Goal: Complete application form

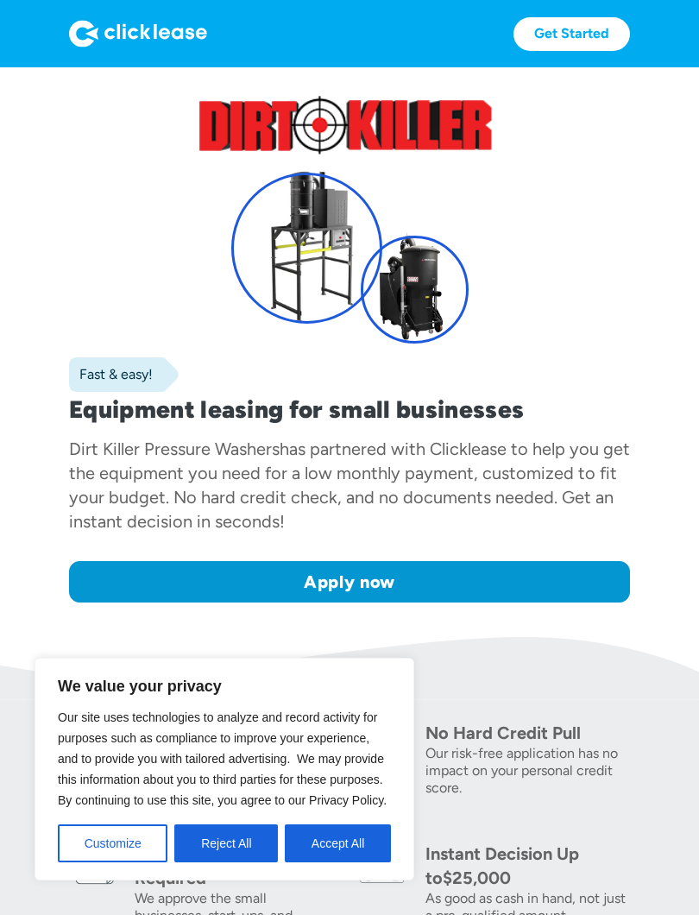
scroll to position [10, 0]
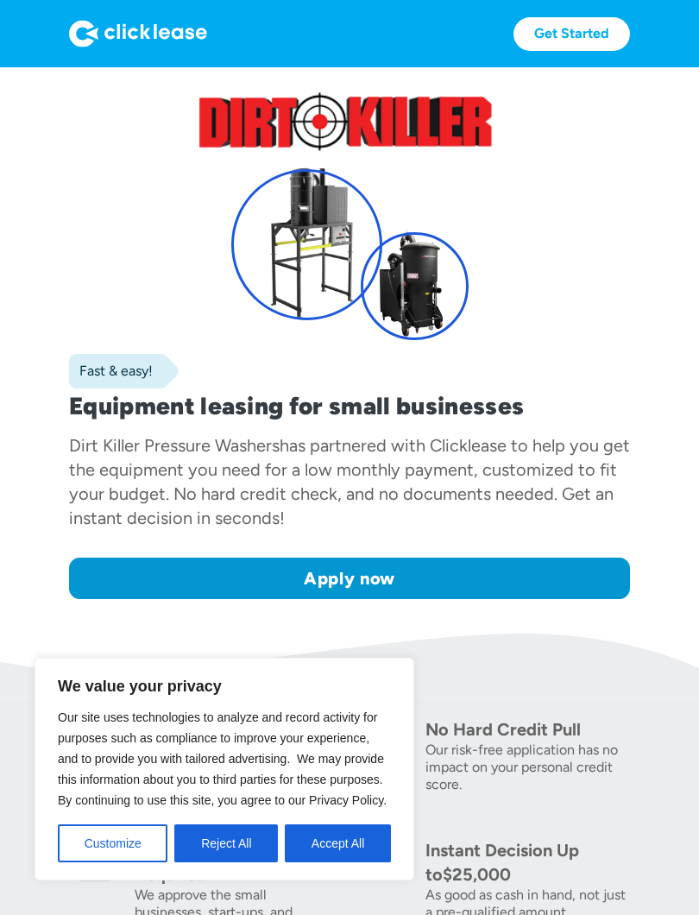
click at [363, 817] on button "Accept All" at bounding box center [338, 843] width 106 height 38
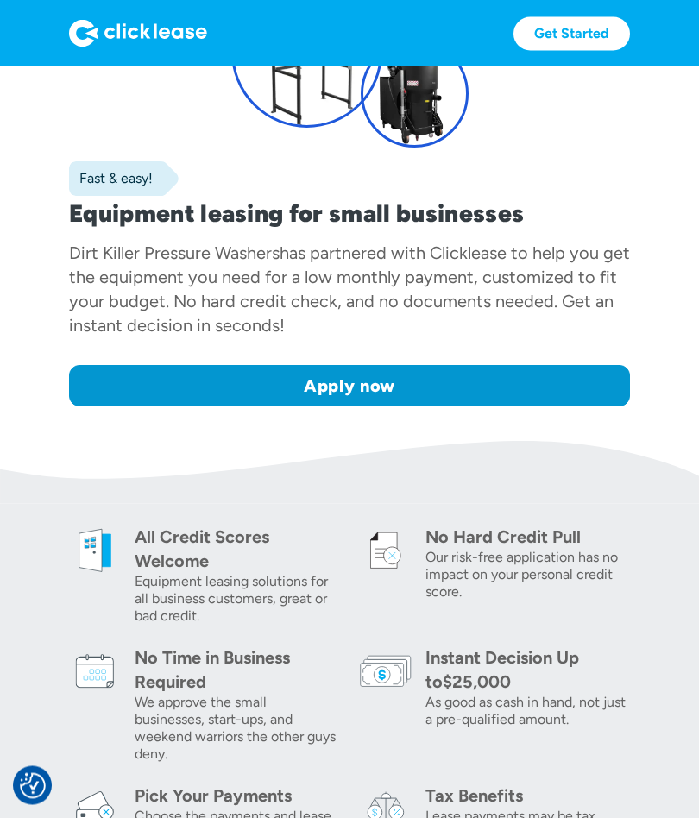
scroll to position [202, 0]
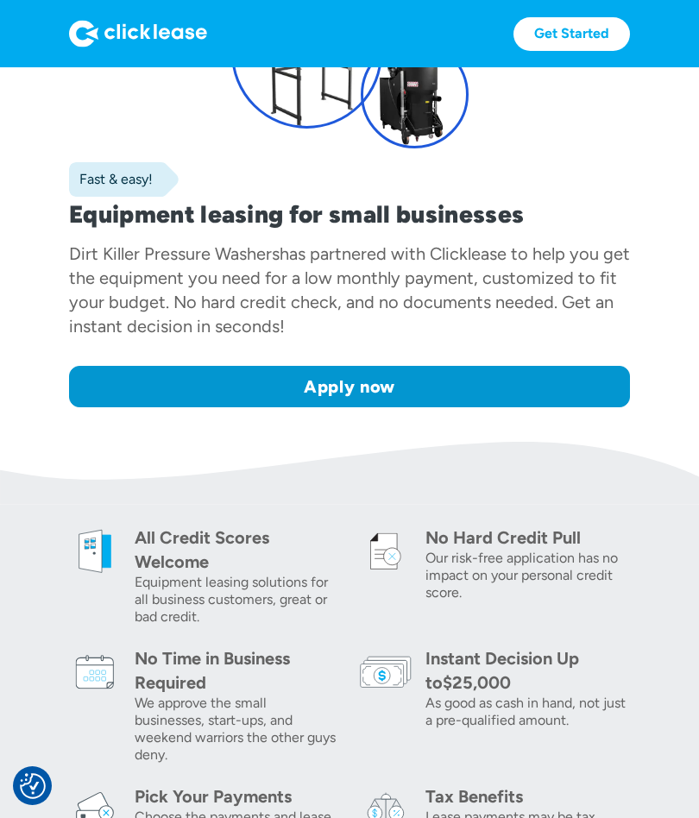
click at [108, 388] on link "Apply now" at bounding box center [349, 386] width 561 height 41
click at [543, 385] on link "Apply now" at bounding box center [349, 386] width 561 height 41
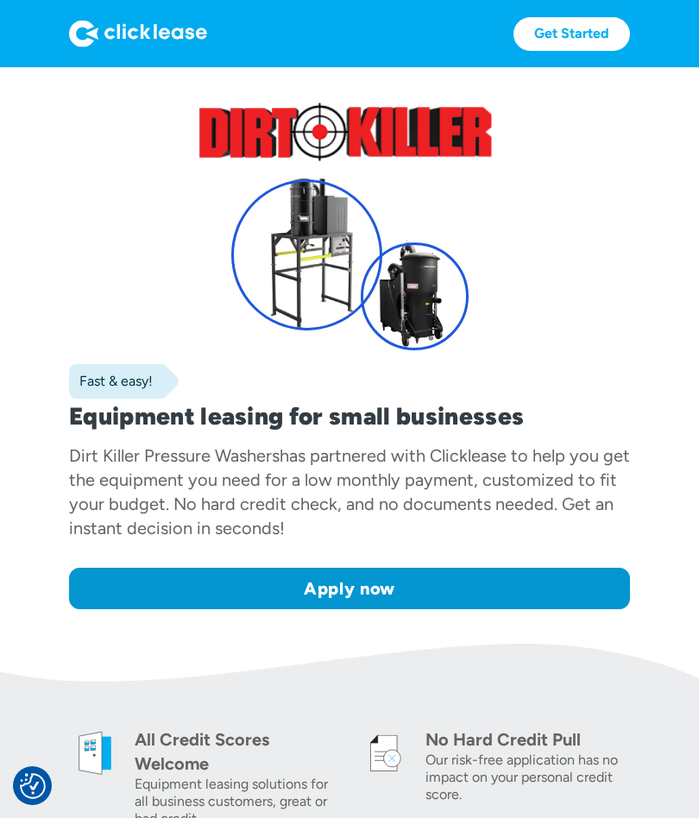
click at [550, 592] on link "Apply now" at bounding box center [349, 588] width 561 height 41
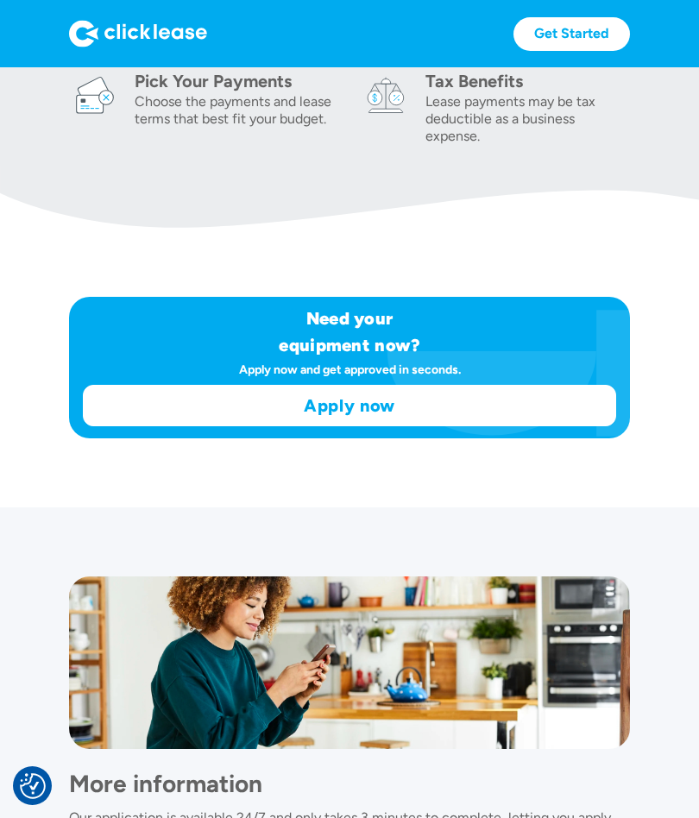
scroll to position [843, 0]
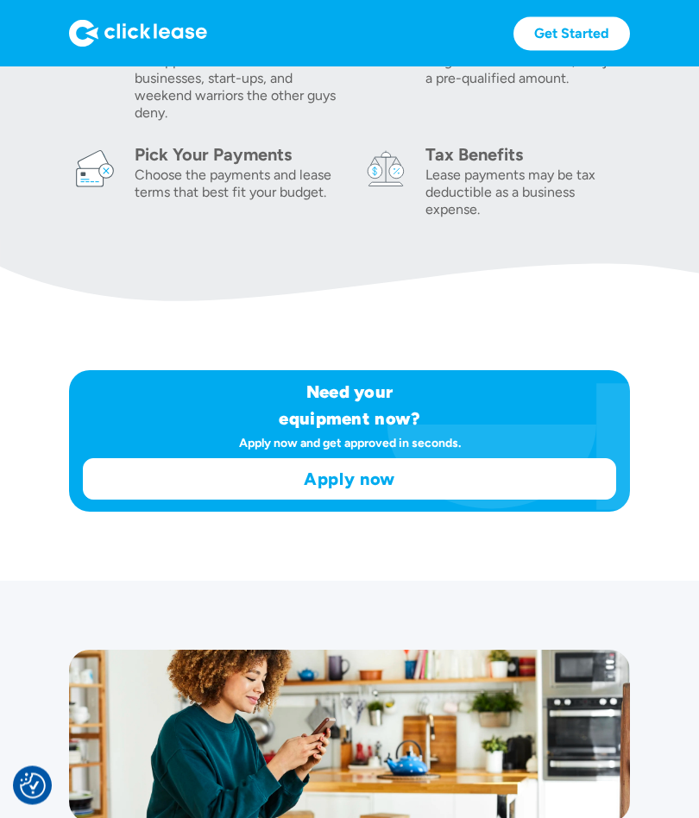
click at [571, 483] on link "Apply now" at bounding box center [350, 480] width 532 height 40
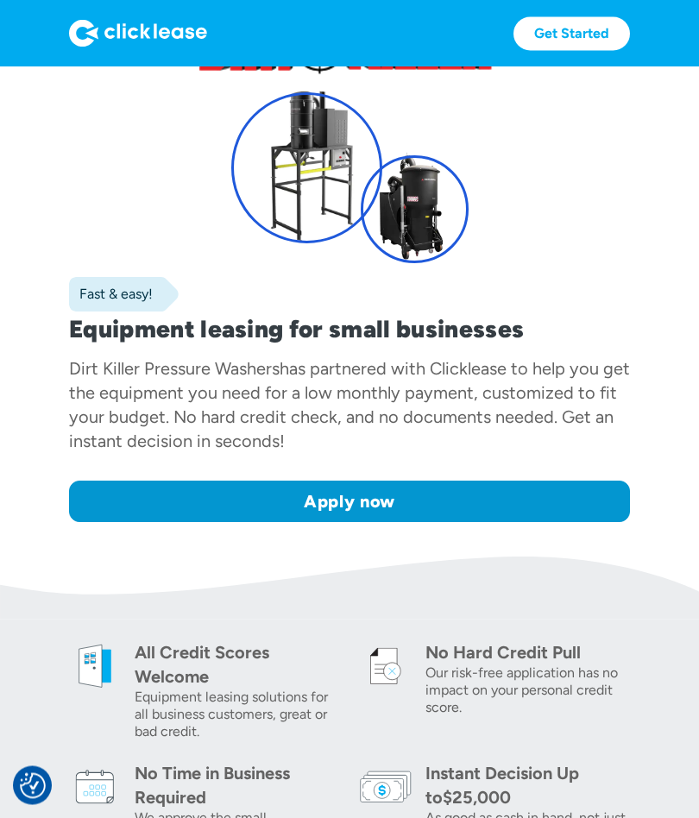
scroll to position [85, 0]
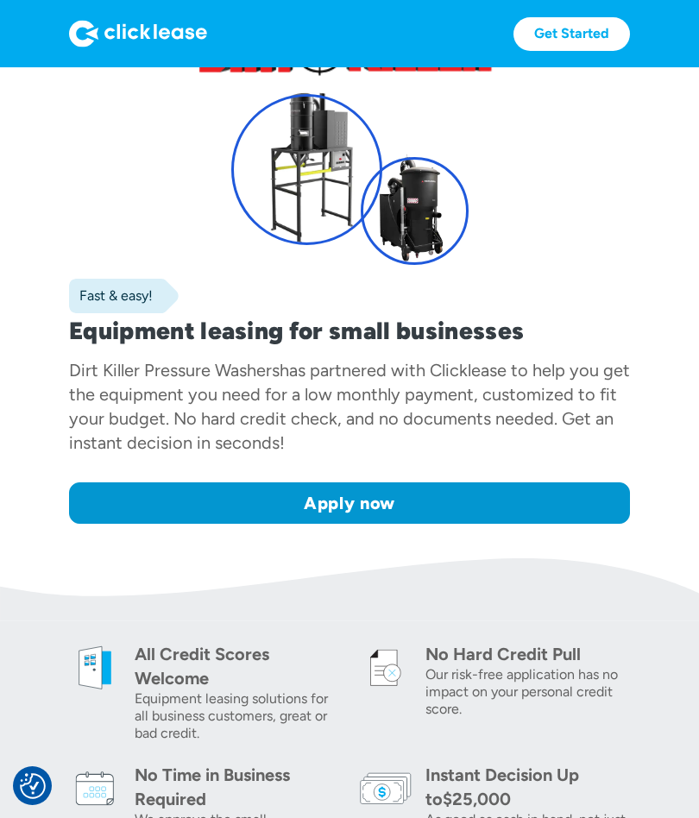
click at [588, 504] on link "Apply now" at bounding box center [349, 503] width 561 height 41
